Goal: Task Accomplishment & Management: Manage account settings

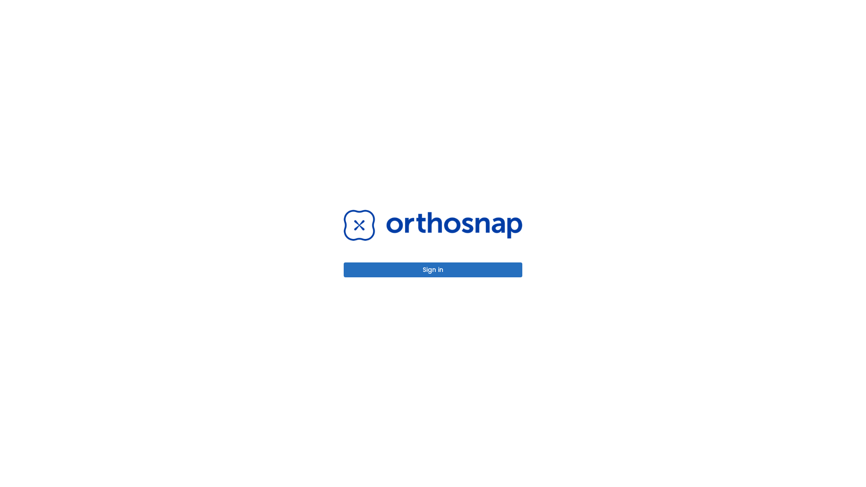
click at [433, 270] on button "Sign in" at bounding box center [433, 269] width 179 height 15
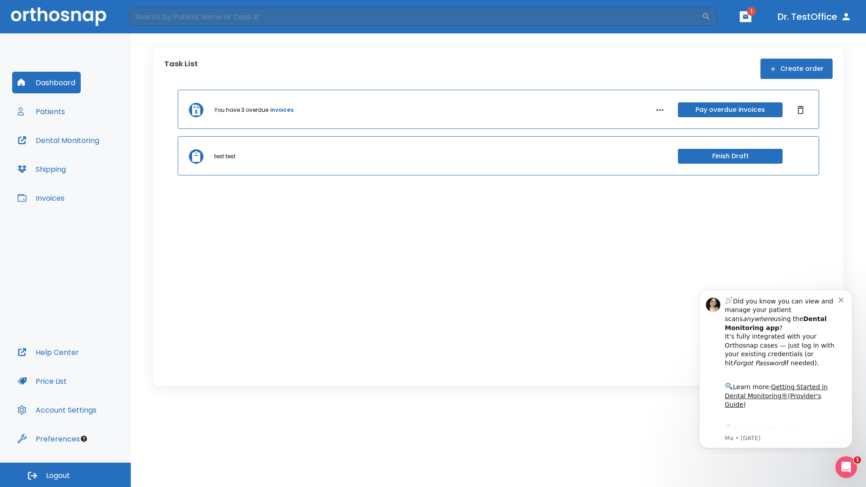
click at [65, 475] on span "Logout" at bounding box center [58, 476] width 24 height 10
